Goal: Transaction & Acquisition: Purchase product/service

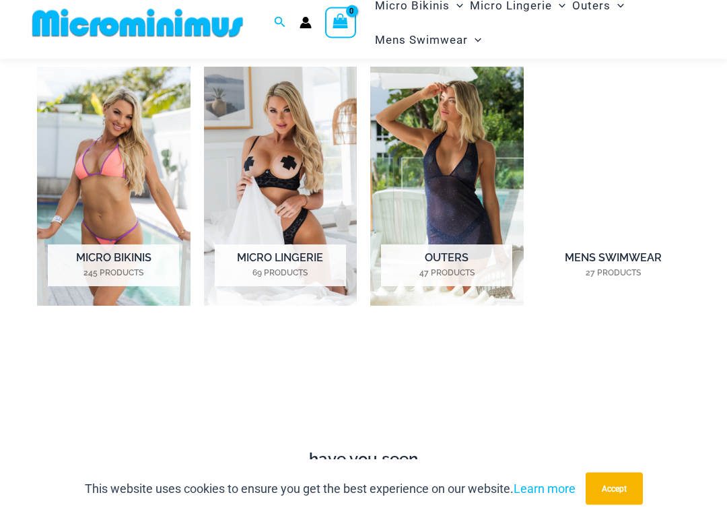
scroll to position [576, 0]
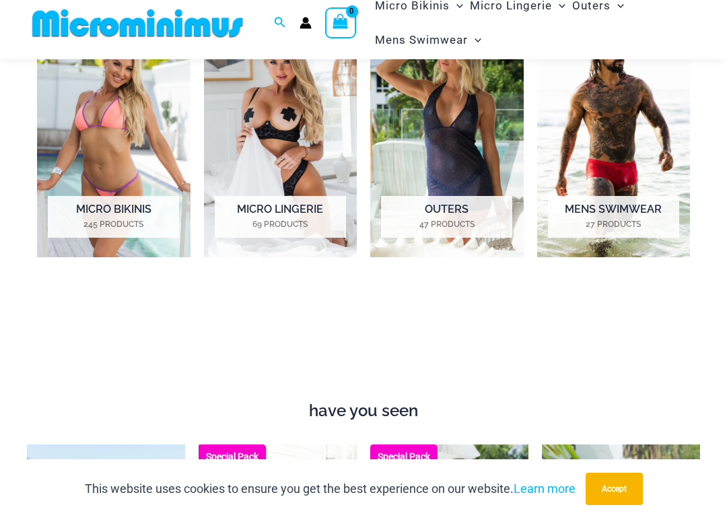
click at [100, 211] on h2 "Micro Bikinis 245 Products" at bounding box center [113, 230] width 131 height 42
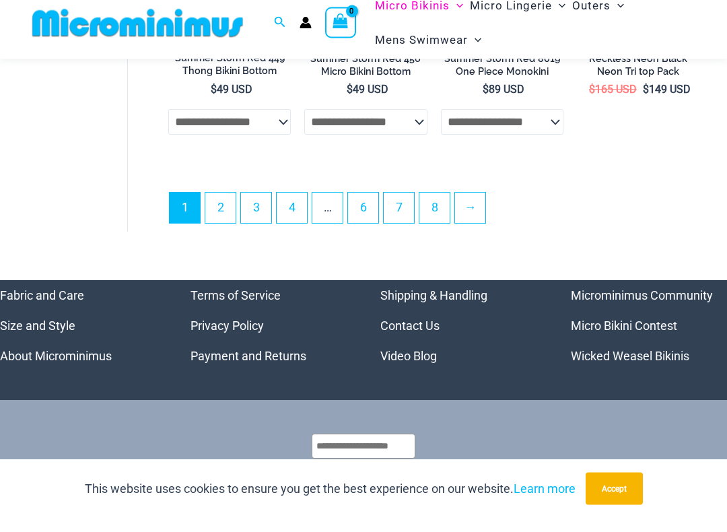
scroll to position [2991, 0]
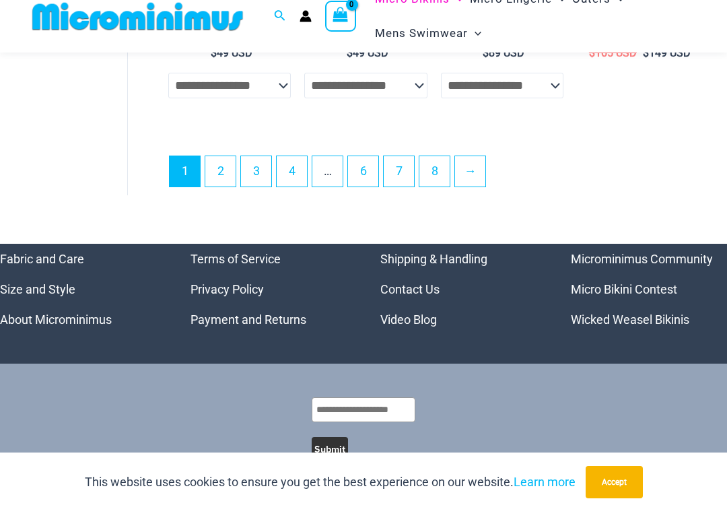
click at [469, 176] on link "→" at bounding box center [470, 191] width 30 height 30
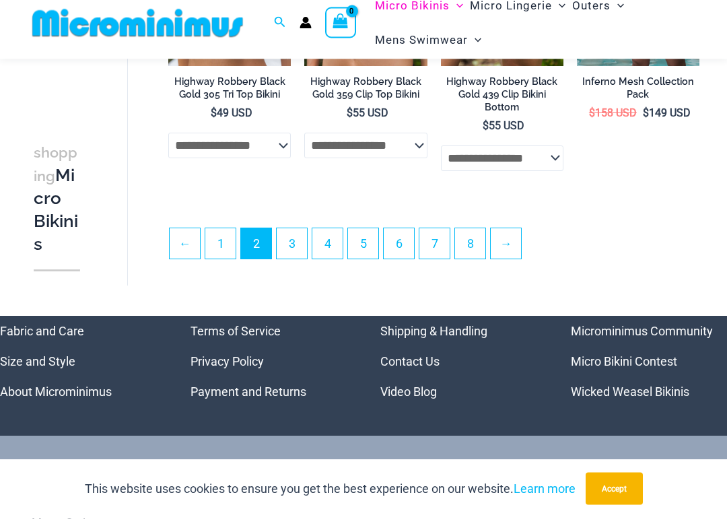
scroll to position [2570, 0]
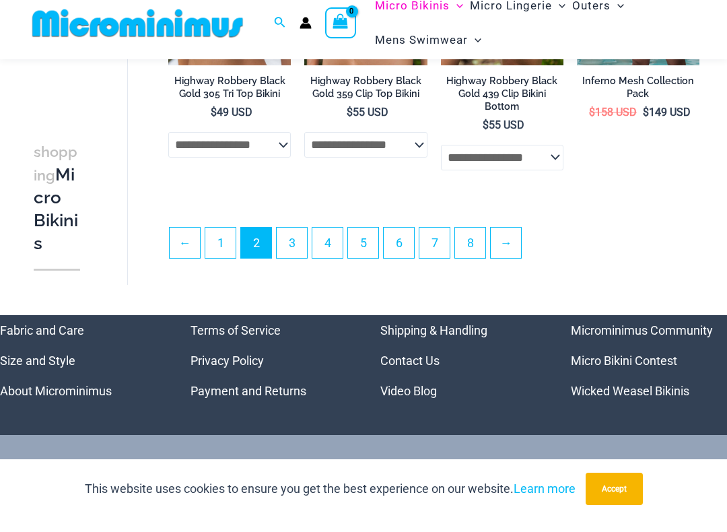
click at [509, 257] on link "→" at bounding box center [506, 256] width 30 height 30
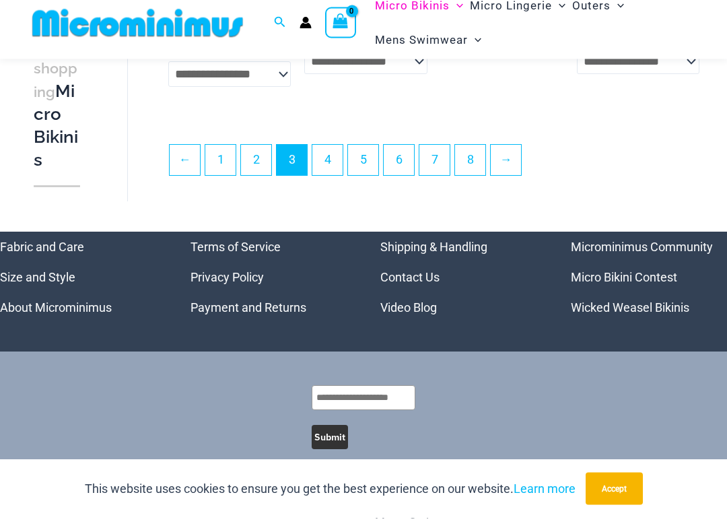
scroll to position [2641, 0]
click at [507, 174] on link "→" at bounding box center [506, 173] width 30 height 30
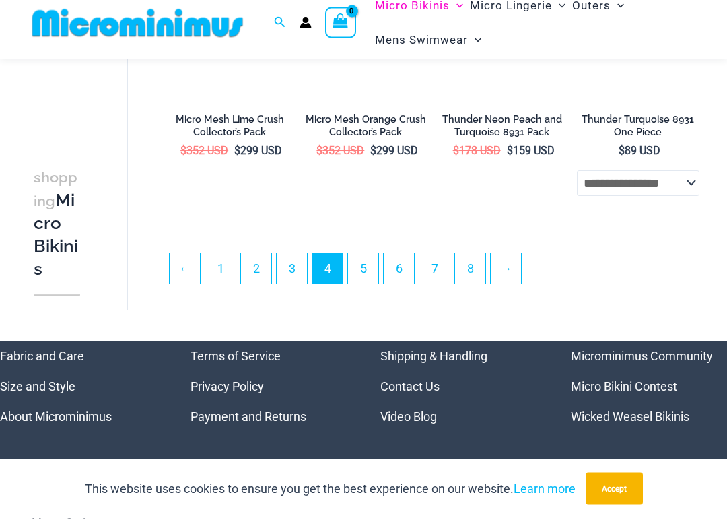
scroll to position [2462, 0]
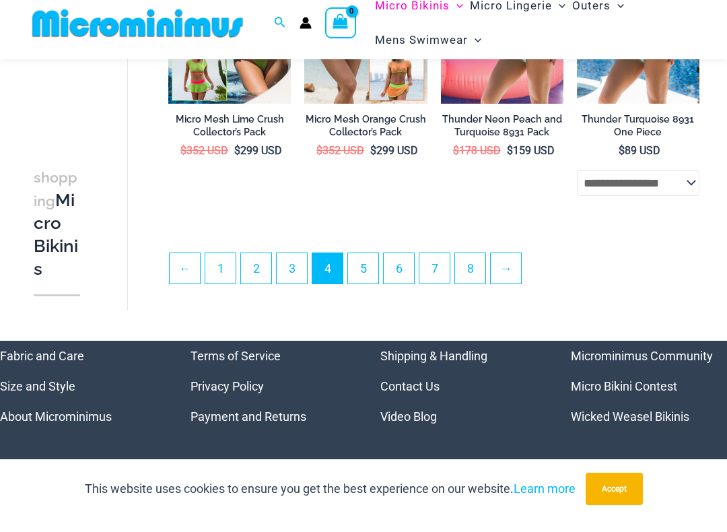
click at [517, 278] on link "→" at bounding box center [506, 282] width 30 height 30
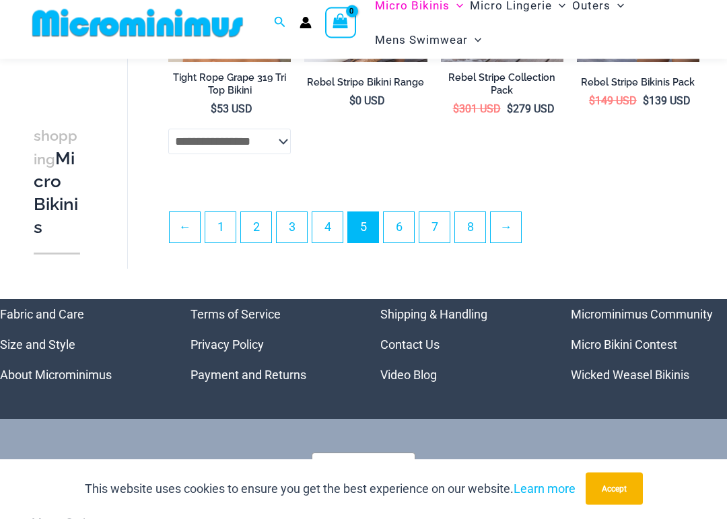
scroll to position [2546, 0]
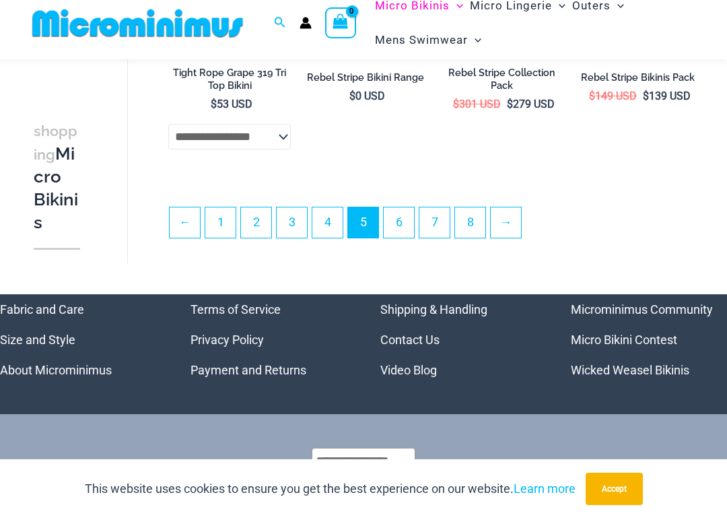
click at [514, 234] on link "→" at bounding box center [506, 236] width 30 height 30
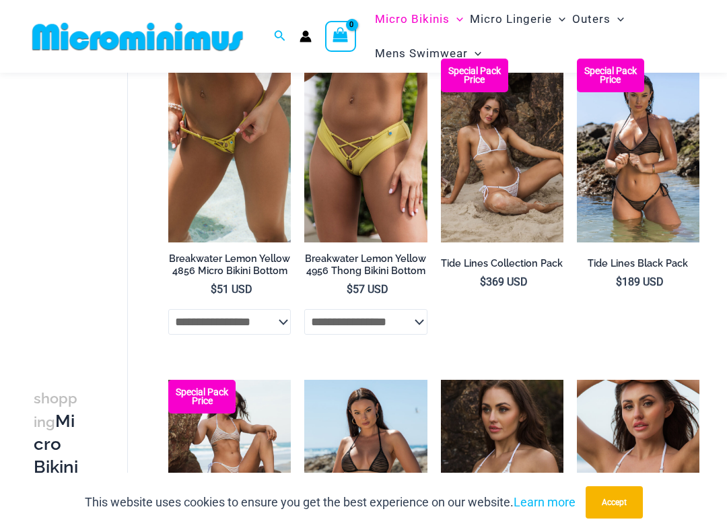
scroll to position [1091, 0]
